Goal: Check status: Check status

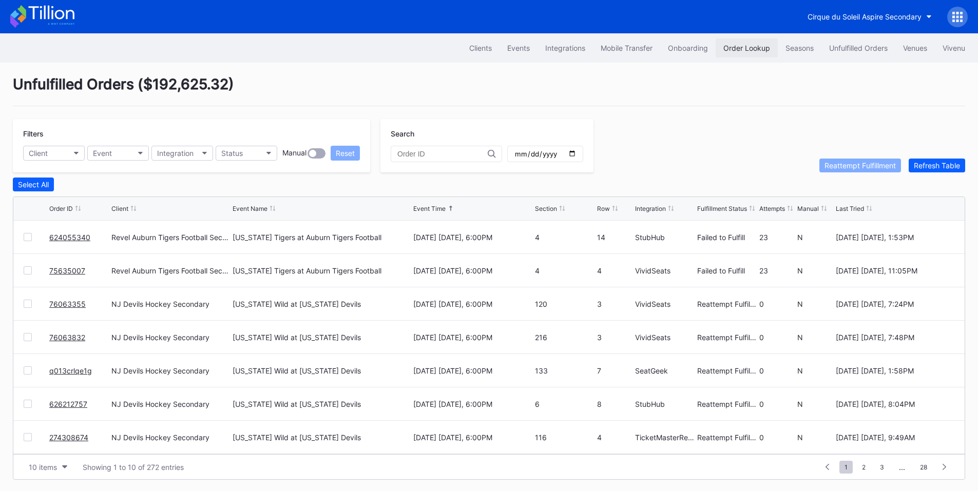
click at [723, 45] on div "Order Lookup" at bounding box center [746, 48] width 47 height 9
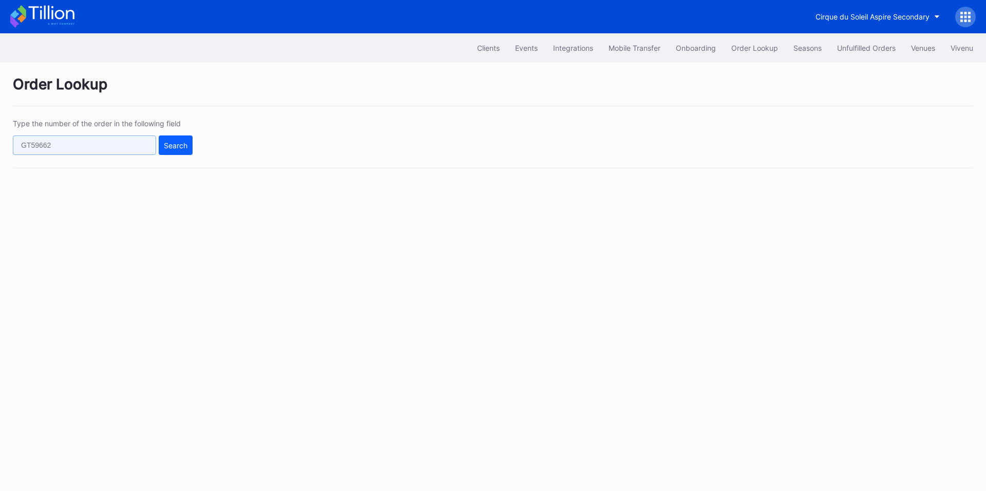
click at [113, 149] on input "text" at bounding box center [84, 146] width 143 height 20
paste input "626143443"
type input "626143443"
click at [172, 143] on div "Search" at bounding box center [176, 145] width 24 height 9
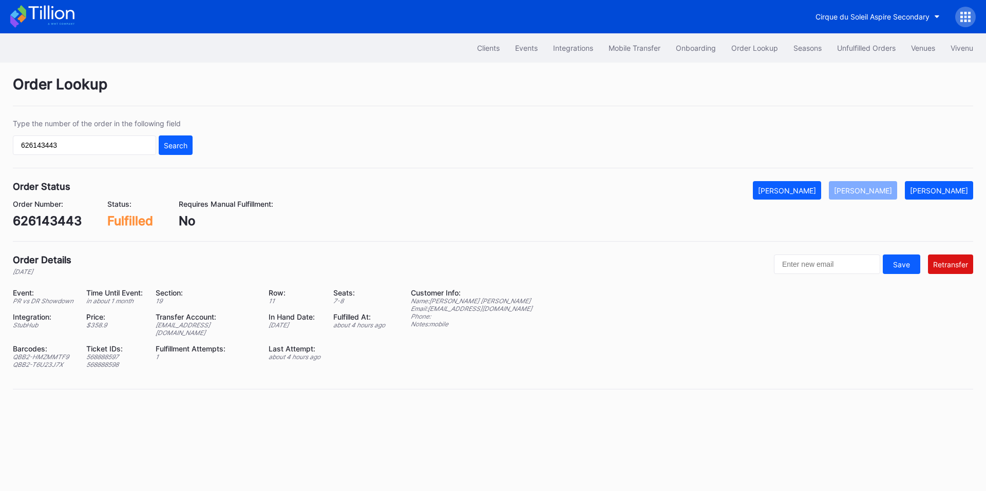
click at [211, 323] on div "[EMAIL_ADDRESS][DOMAIN_NAME]" at bounding box center [206, 328] width 100 height 15
copy div "[EMAIL_ADDRESS][DOMAIN_NAME]"
click at [39, 223] on div "626143443" at bounding box center [47, 221] width 69 height 15
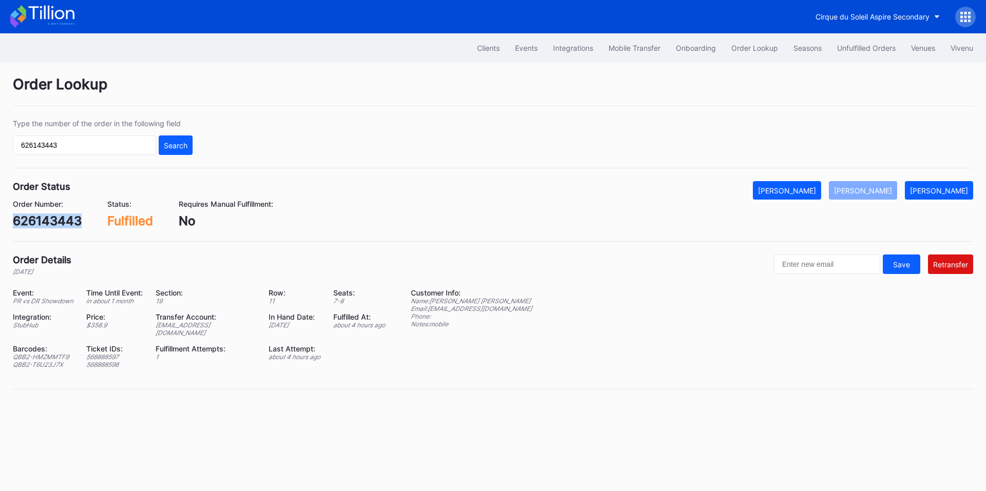
click at [39, 223] on div "626143443" at bounding box center [47, 221] width 69 height 15
copy div "626143443"
click at [936, 195] on div "[PERSON_NAME]" at bounding box center [939, 190] width 58 height 9
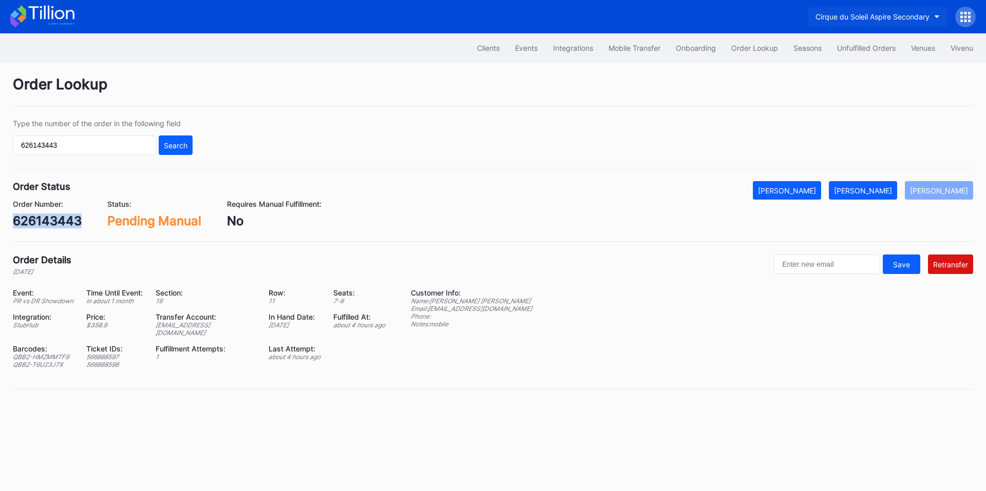
click at [875, 18] on div "Cirque du Soleil Aspire Secondary" at bounding box center [872, 16] width 114 height 9
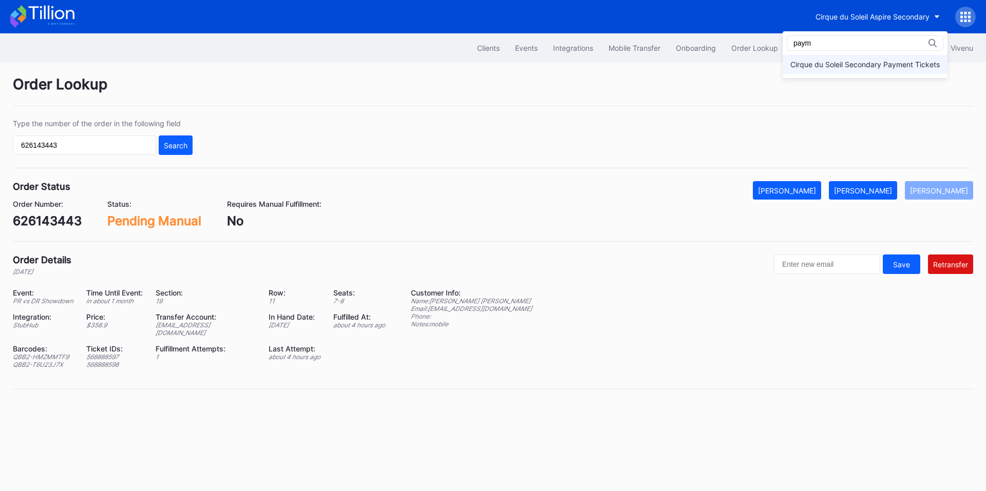
type input "paym"
click at [843, 64] on div "Cirque du Soleil Secondary Payment Tickets" at bounding box center [864, 64] width 149 height 9
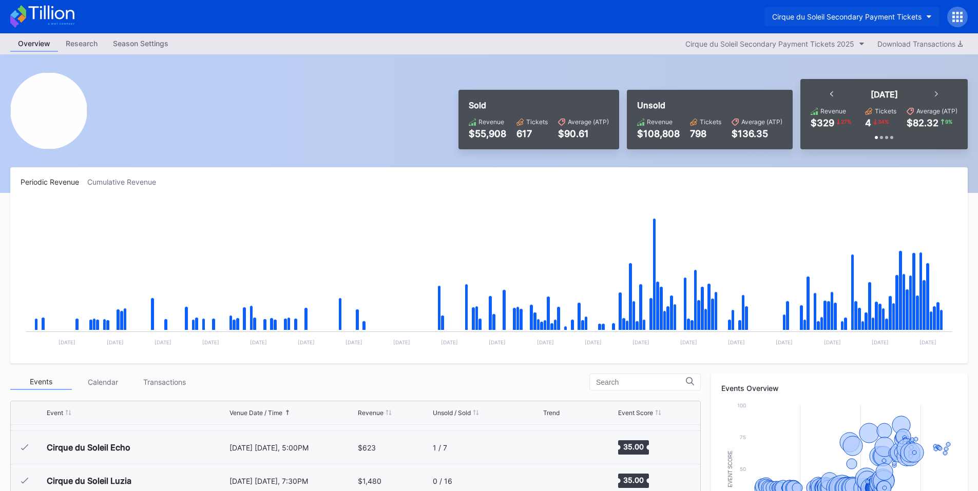
click at [843, 12] on button "Cirque du Soleil Secondary Payment Tickets" at bounding box center [852, 16] width 175 height 19
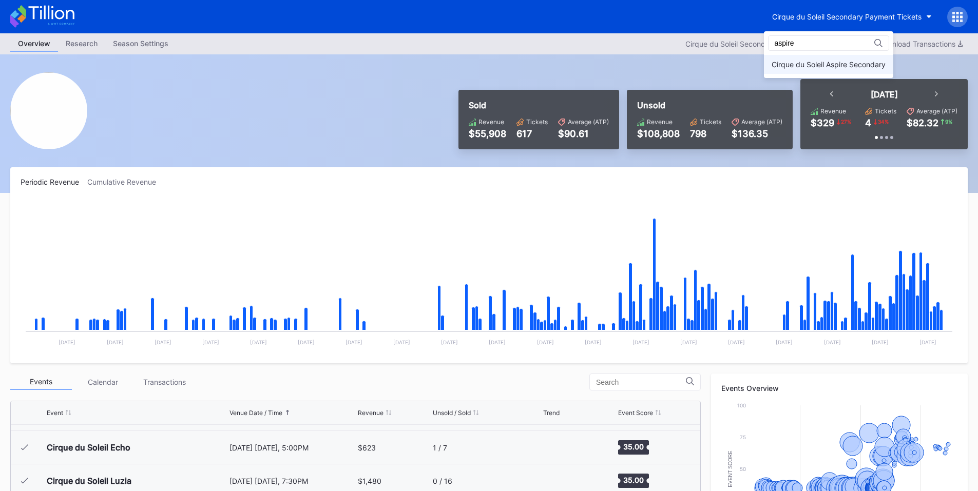
type input "aspire"
click at [807, 68] on div "Cirque du Soleil Aspire Secondary" at bounding box center [829, 64] width 114 height 9
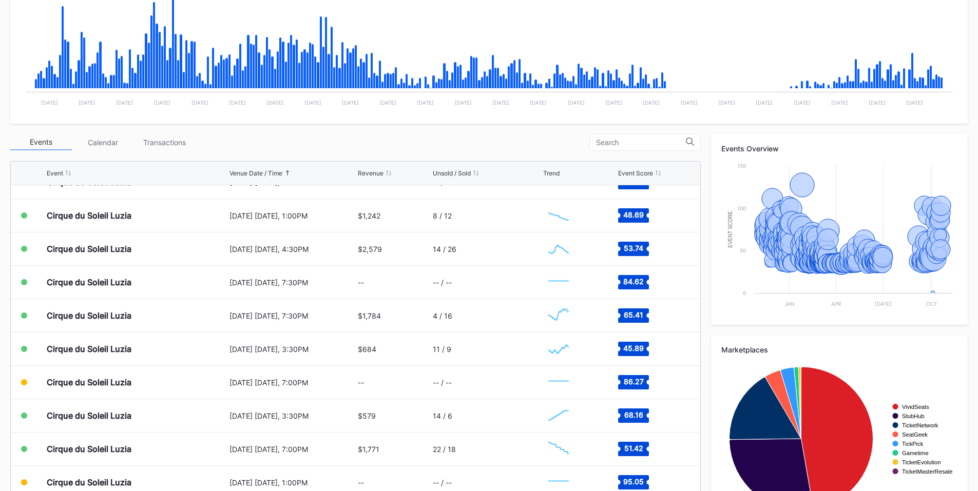
scroll to position [11312, 0]
